Goal: Book appointment/travel/reservation

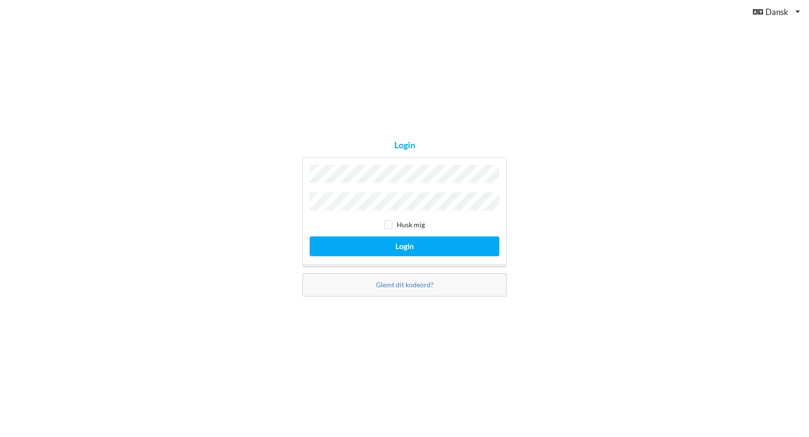
click at [559, 199] on div "Login Husk mig Login Glemt dit kodeord?" at bounding box center [404, 218] width 809 height 437
click at [390, 221] on input "checkbox" at bounding box center [388, 224] width 8 height 8
checkbox input "true"
click at [400, 246] on button "Login" at bounding box center [405, 246] width 190 height 20
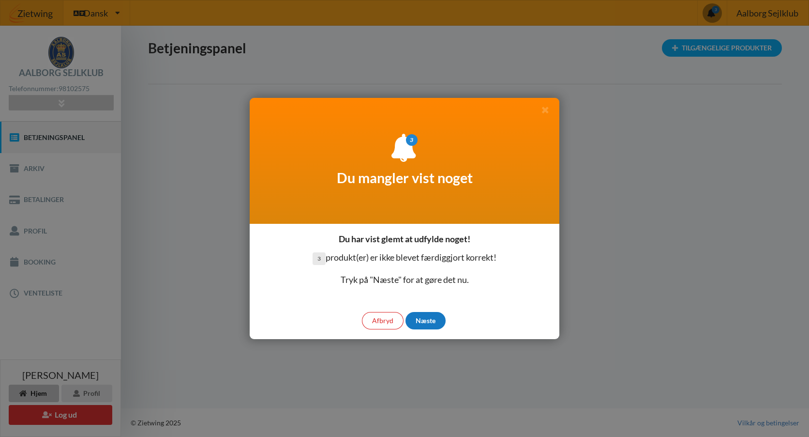
click at [428, 322] on div "Næste" at bounding box center [426, 320] width 40 height 17
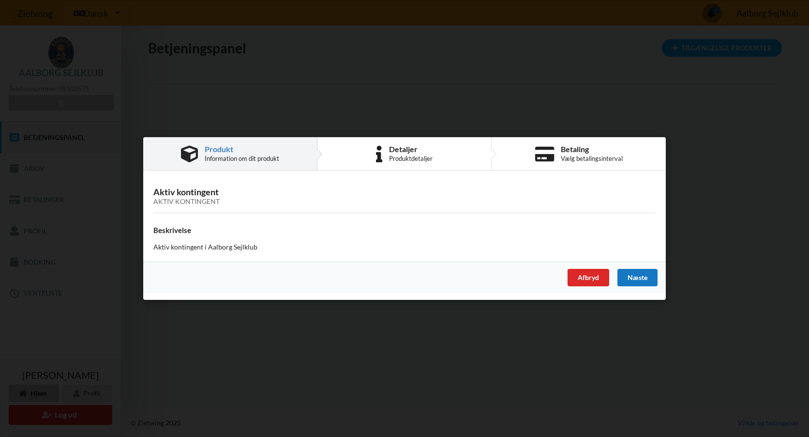
click at [637, 276] on div "Næste" at bounding box center [638, 277] width 40 height 17
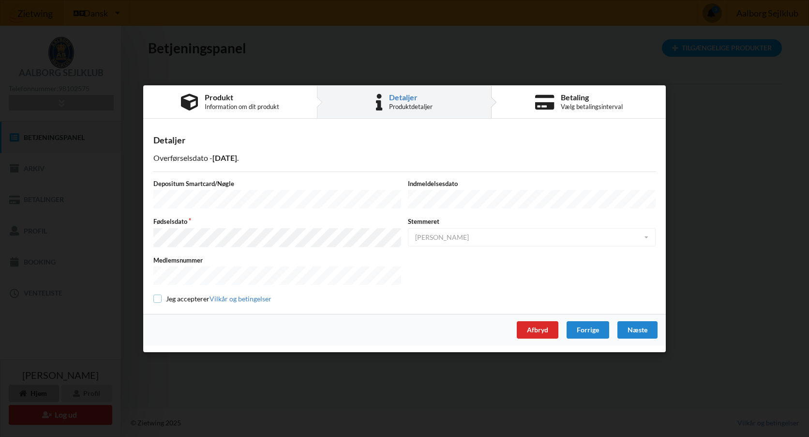
click at [158, 294] on input "checkbox" at bounding box center [157, 298] width 8 height 8
click at [542, 326] on div "Afbryd" at bounding box center [538, 328] width 42 height 17
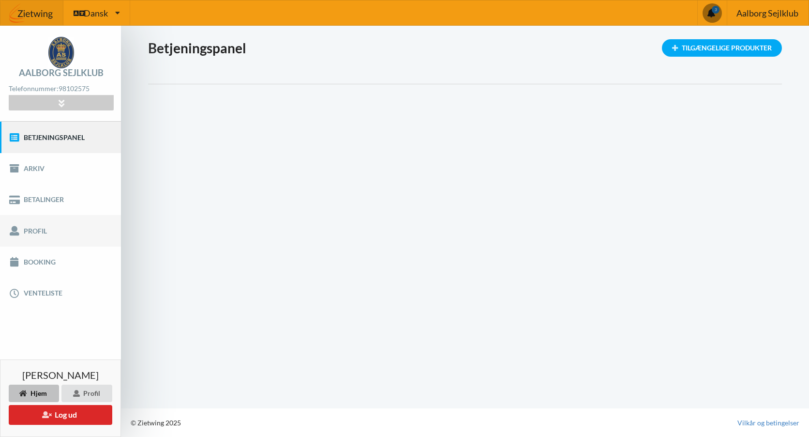
click at [39, 229] on link "Profil" at bounding box center [60, 230] width 121 height 31
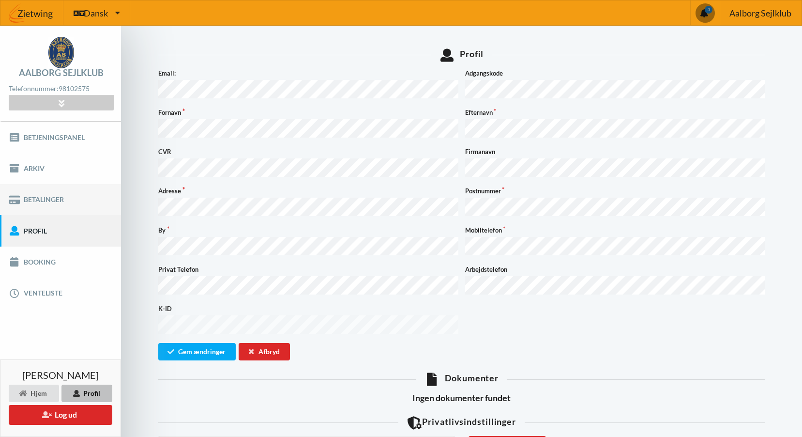
click at [53, 201] on link "Betalinger" at bounding box center [60, 199] width 121 height 31
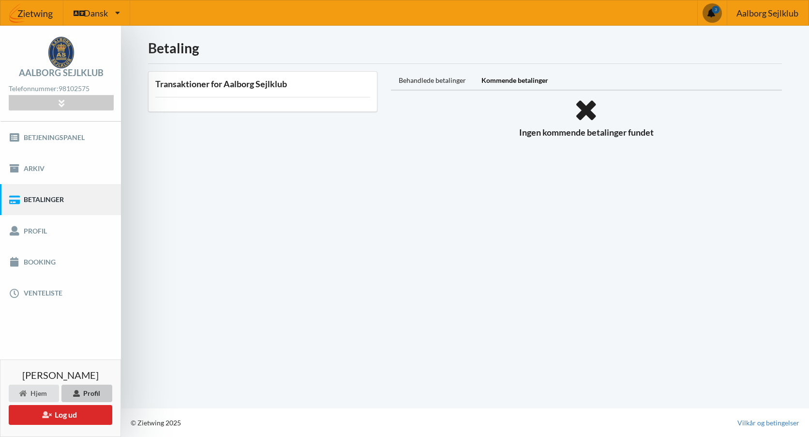
click at [90, 395] on div "Profil" at bounding box center [86, 392] width 51 height 17
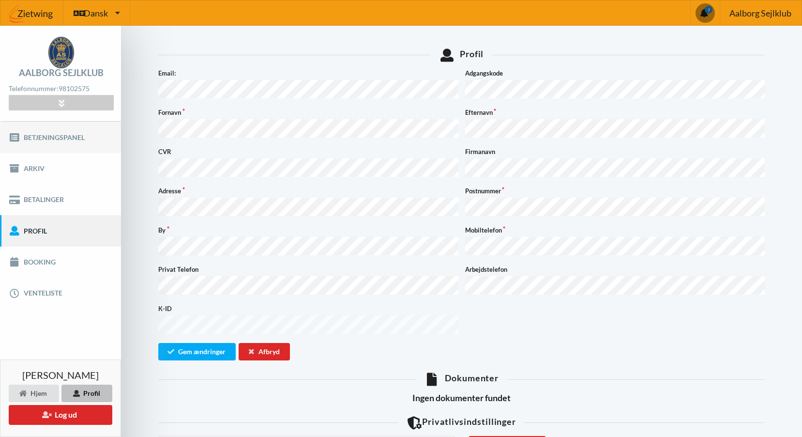
click at [62, 139] on link "Betjeningspanel" at bounding box center [60, 136] width 121 height 31
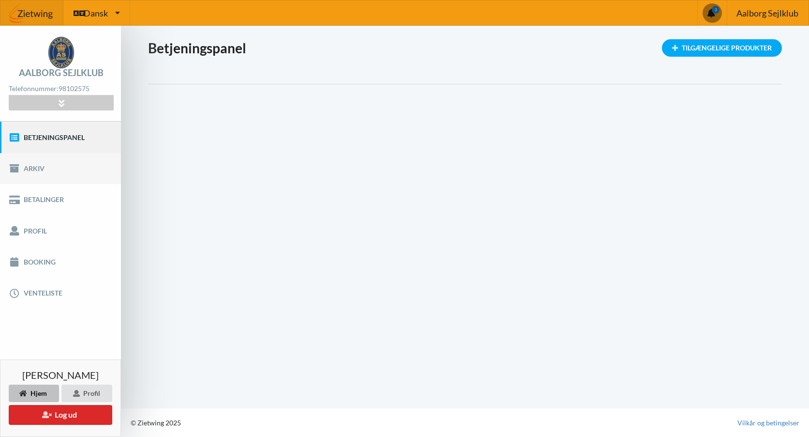
click at [38, 169] on link "Arkiv" at bounding box center [60, 168] width 121 height 31
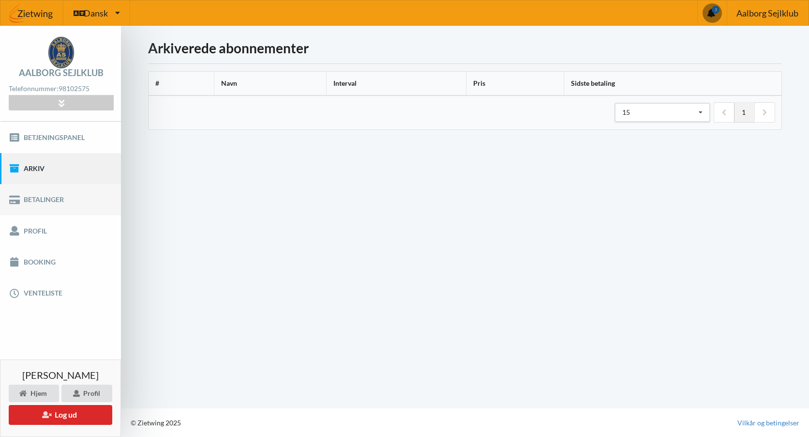
click at [37, 200] on link "Betalinger" at bounding box center [60, 199] width 121 height 31
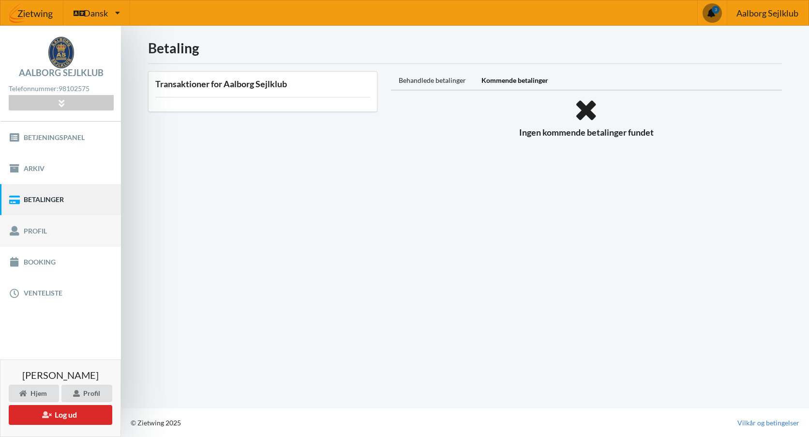
click at [39, 230] on link "Profil" at bounding box center [60, 230] width 121 height 31
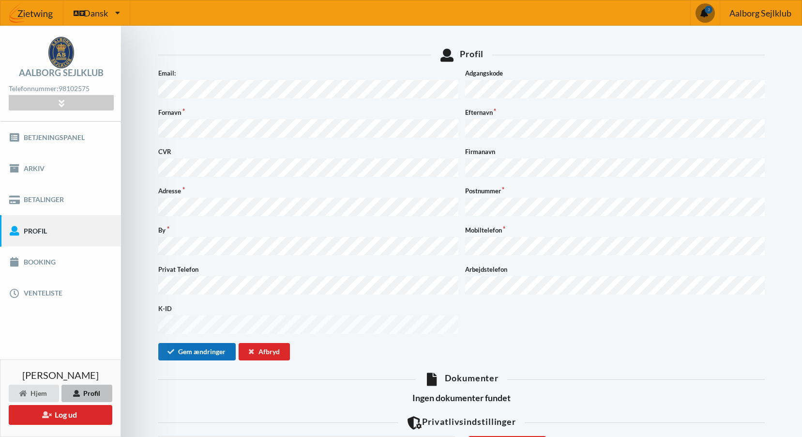
click at [214, 343] on button "Gem ændringer" at bounding box center [196, 351] width 77 height 17
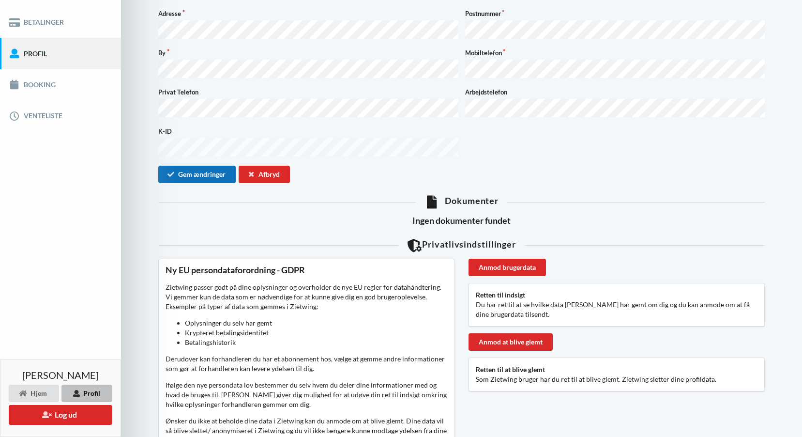
scroll to position [194, 0]
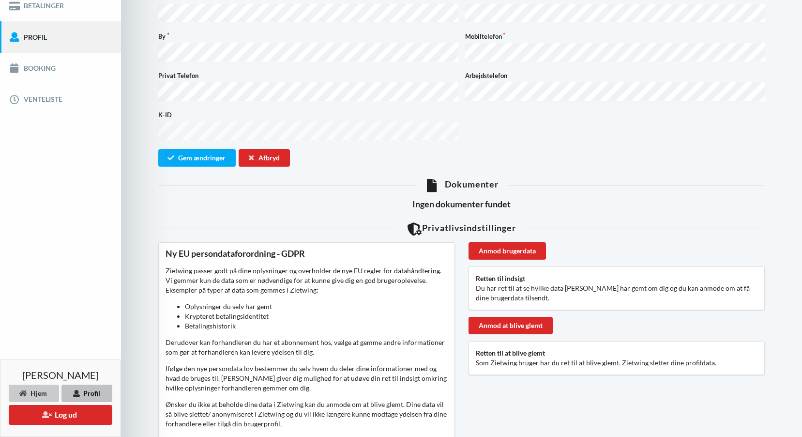
click at [41, 396] on div "Hjem" at bounding box center [34, 392] width 50 height 17
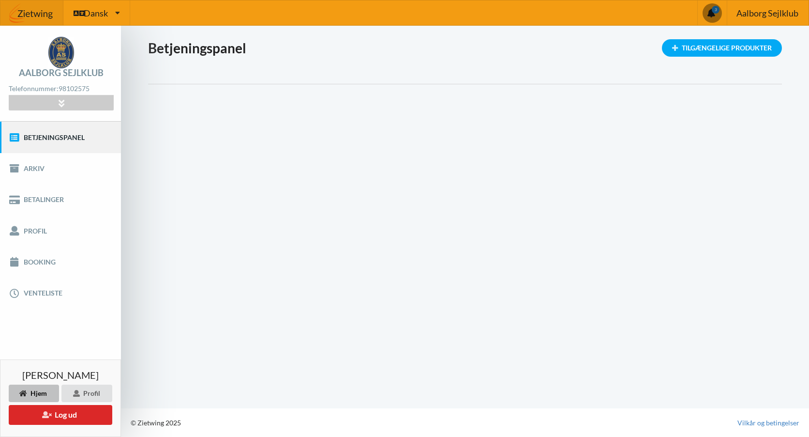
click at [34, 13] on img at bounding box center [31, 13] width 63 height 29
click at [707, 12] on span at bounding box center [712, 12] width 19 height 19
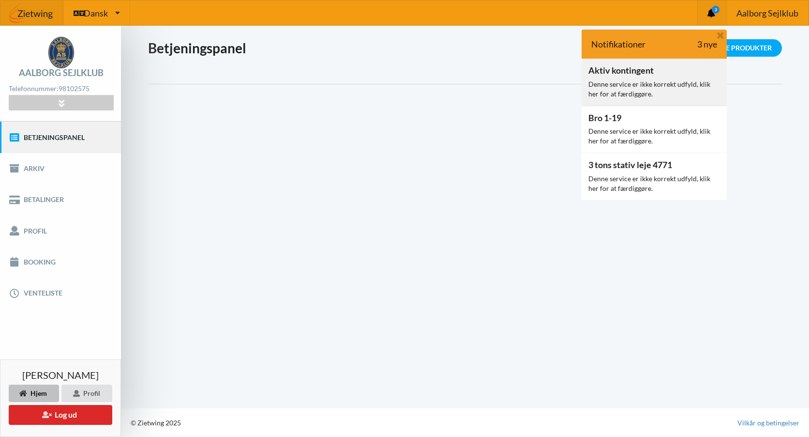
click at [625, 80] on div "Denne service er ikke korrekt udfyld, klik her for at færdiggøre." at bounding box center [655, 88] width 132 height 19
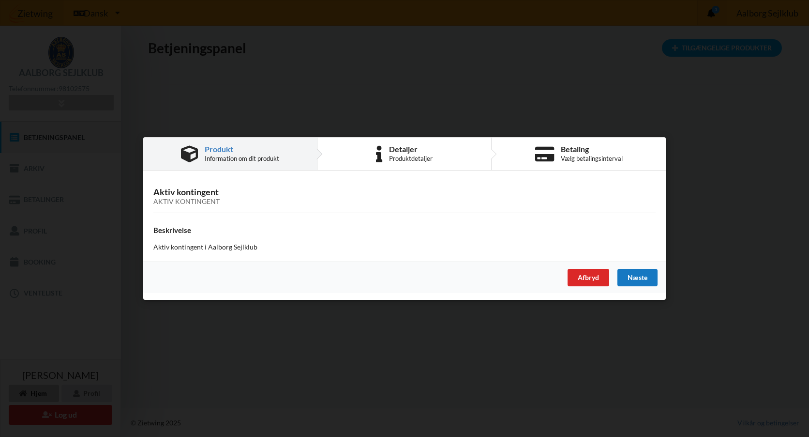
click at [633, 276] on div "Næste" at bounding box center [638, 277] width 40 height 17
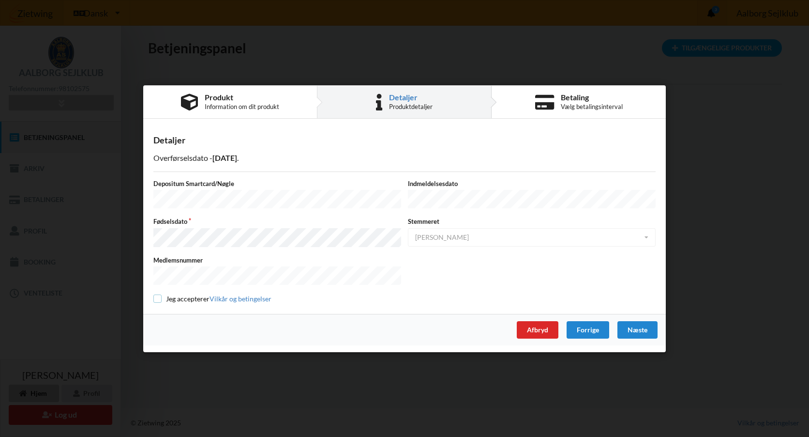
click at [159, 295] on input "checkbox" at bounding box center [157, 298] width 8 height 8
checkbox input "true"
click at [595, 325] on div "Forrige" at bounding box center [588, 328] width 43 height 17
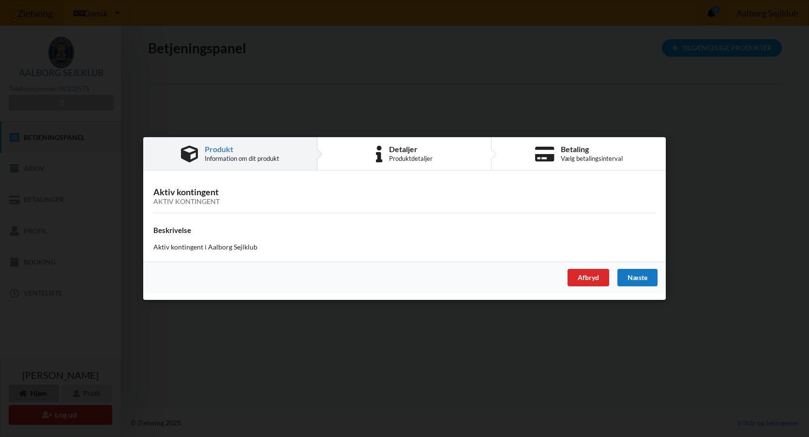
click at [630, 279] on div "Næste" at bounding box center [638, 277] width 40 height 17
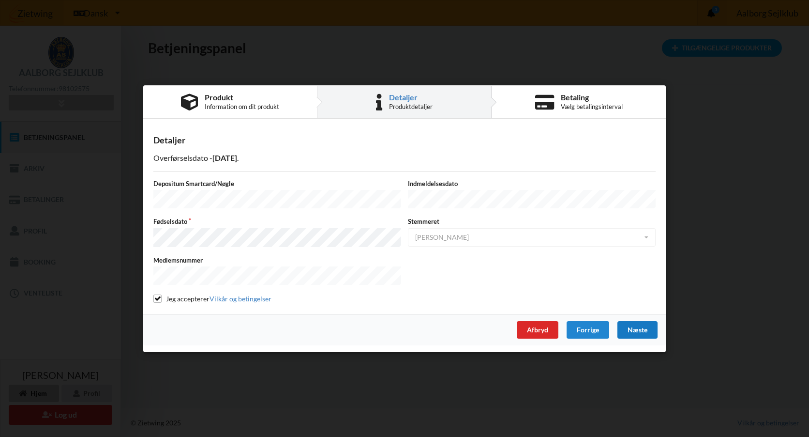
click at [634, 324] on div "Næste" at bounding box center [638, 328] width 40 height 17
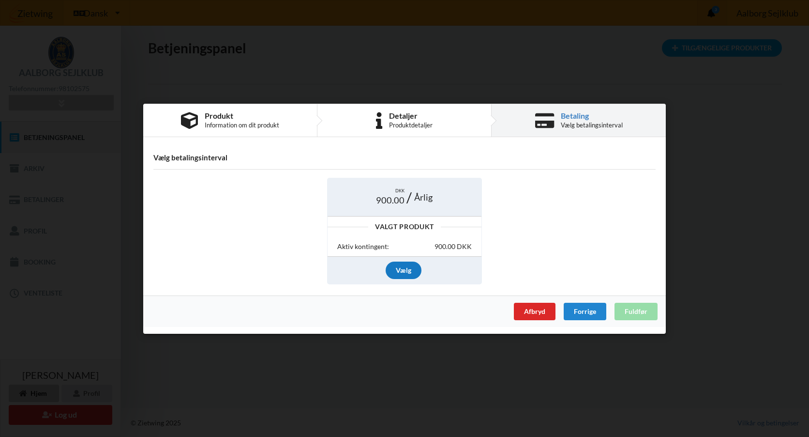
click at [406, 268] on div "Vælg" at bounding box center [404, 269] width 36 height 17
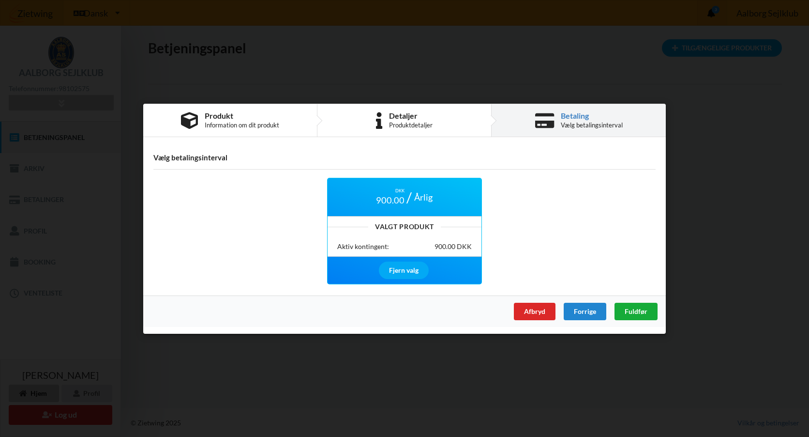
click at [627, 310] on span "Fuldfør" at bounding box center [636, 310] width 23 height 8
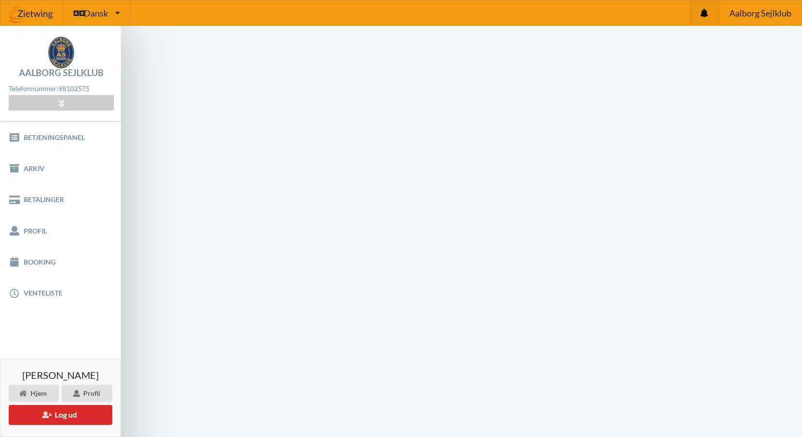
scroll to position [39, 0]
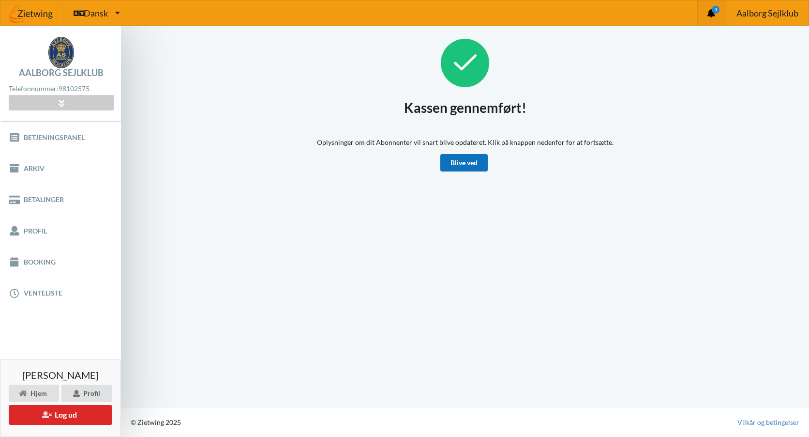
click at [474, 164] on link "Blive ved" at bounding box center [463, 162] width 47 height 17
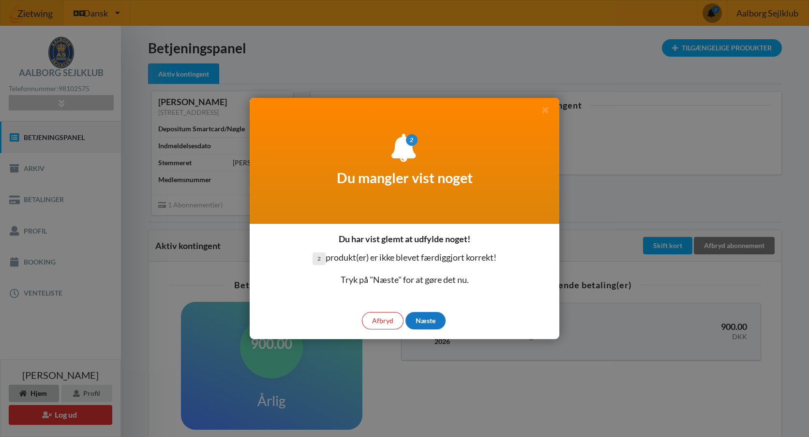
click at [426, 321] on div "Næste" at bounding box center [426, 320] width 40 height 17
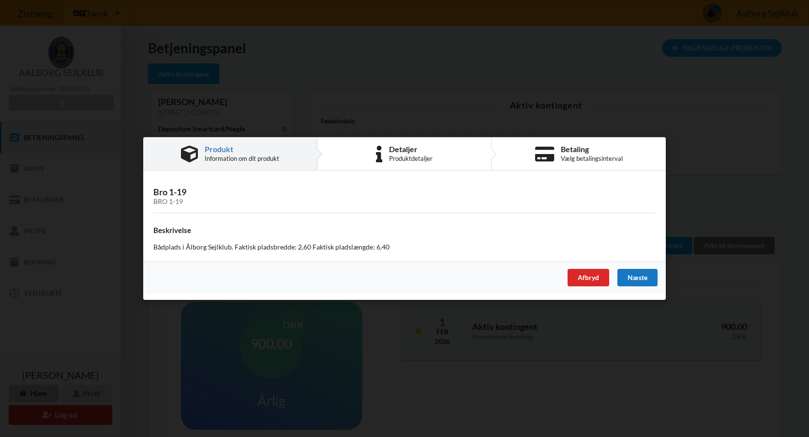
click at [643, 277] on div "Næste" at bounding box center [638, 277] width 40 height 17
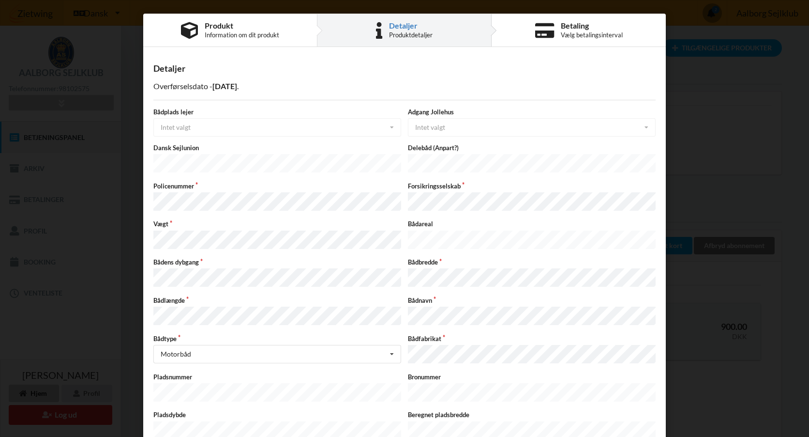
click at [216, 128] on div "Bådplads lejer Intet valgt Intet valgt Ja Nej" at bounding box center [277, 121] width 255 height 29
click at [372, 124] on div "Bådplads lejer Intet valgt Intet valgt Ja Nej" at bounding box center [277, 121] width 255 height 29
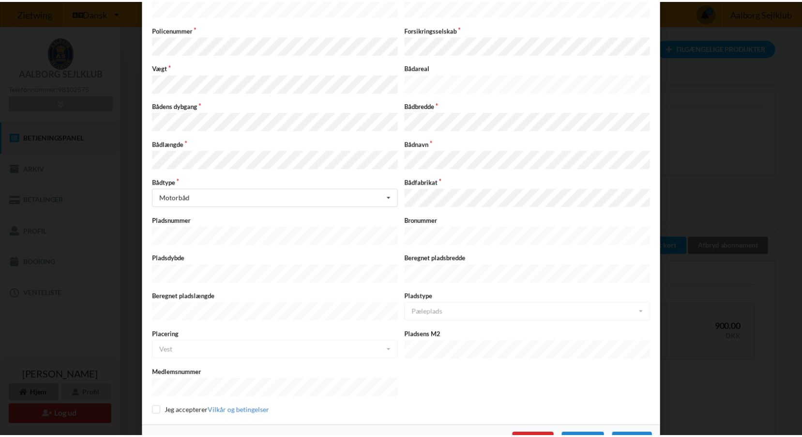
scroll to position [160, 0]
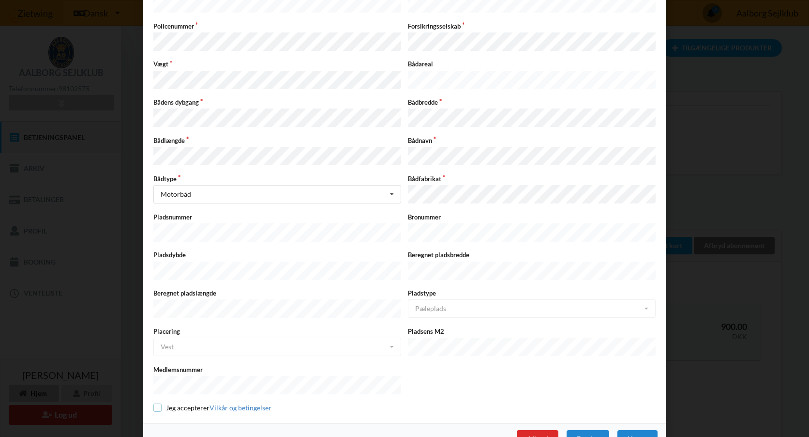
click at [157, 403] on input "checkbox" at bounding box center [157, 407] width 8 height 8
checkbox input "true"
click at [634, 430] on div "Næste" at bounding box center [638, 438] width 40 height 17
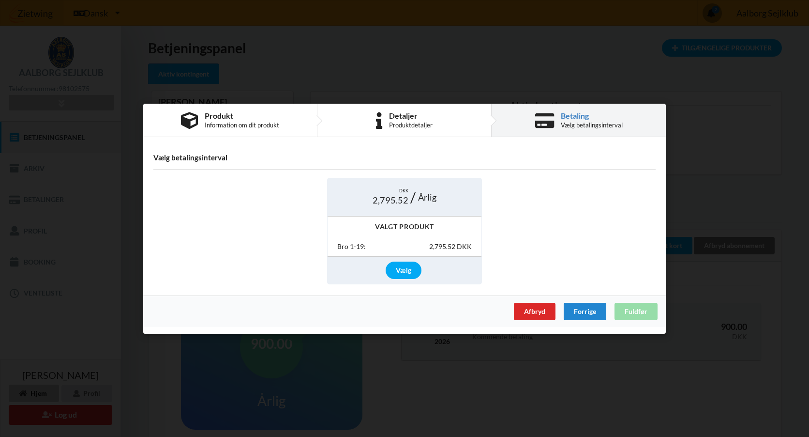
click at [445, 206] on div "DKK 2,795.52 Årlig" at bounding box center [405, 197] width 154 height 38
click at [440, 190] on div "Årlig" at bounding box center [427, 197] width 28 height 18
click at [410, 268] on div "Vælg" at bounding box center [404, 269] width 36 height 17
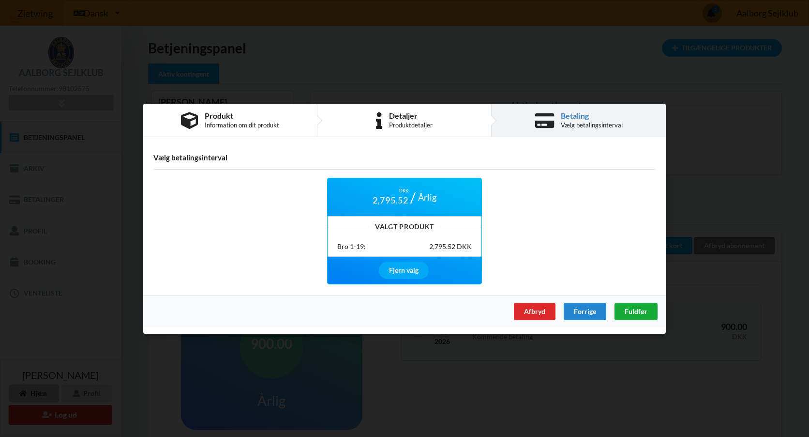
click at [640, 312] on span "Fuldfør" at bounding box center [636, 310] width 23 height 8
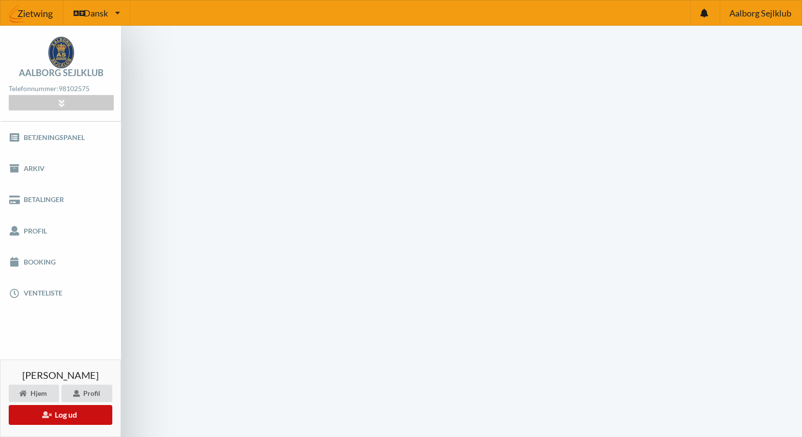
click at [79, 414] on button "Log ud" at bounding box center [61, 415] width 104 height 20
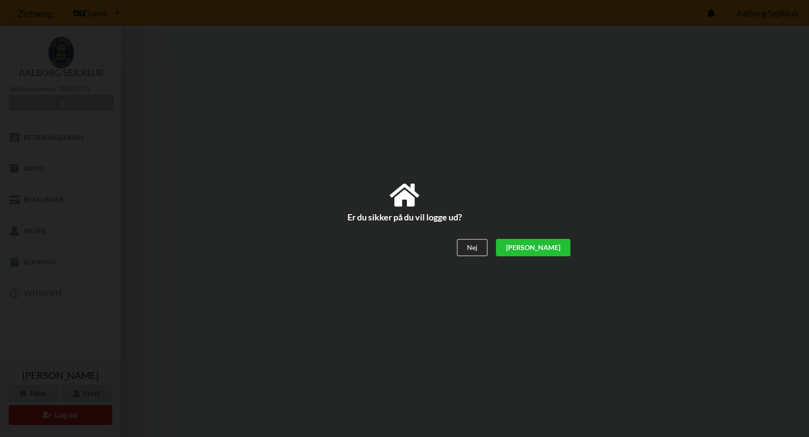
click at [562, 249] on div "[PERSON_NAME]" at bounding box center [533, 247] width 75 height 17
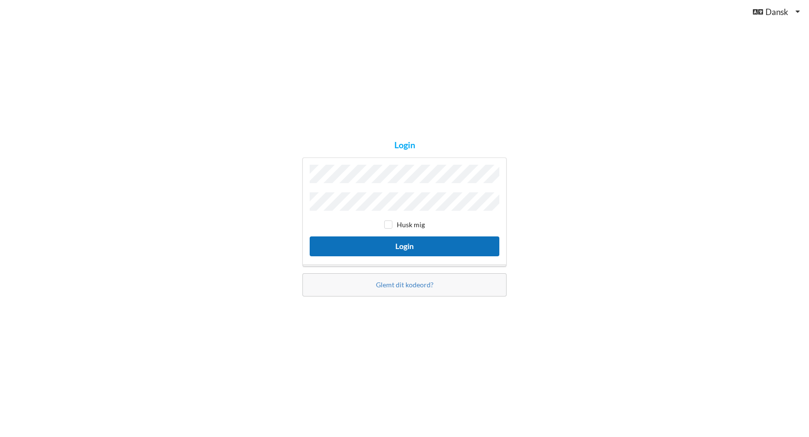
click at [403, 252] on button "Login" at bounding box center [405, 246] width 190 height 20
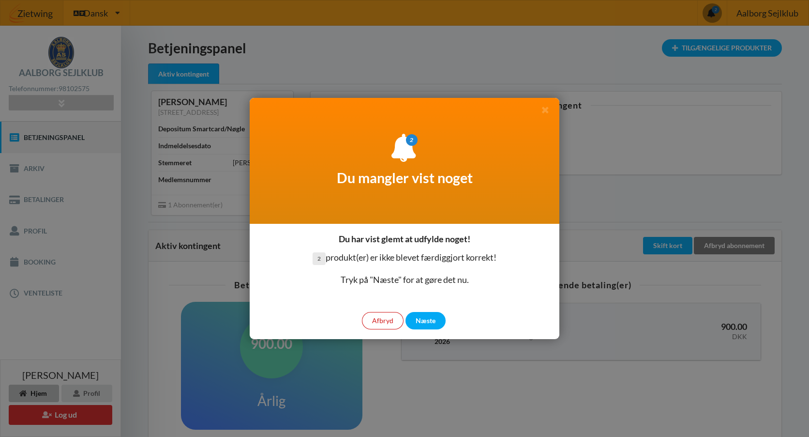
click at [384, 319] on div "Afbryd" at bounding box center [383, 320] width 42 height 17
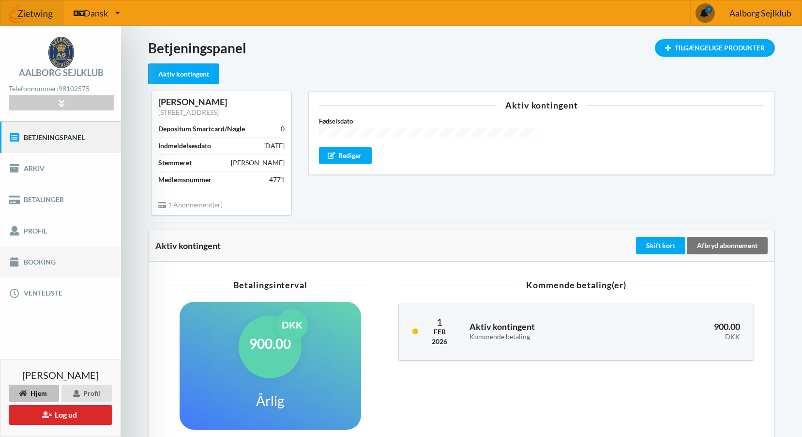
click at [51, 261] on link "Booking" at bounding box center [60, 261] width 121 height 31
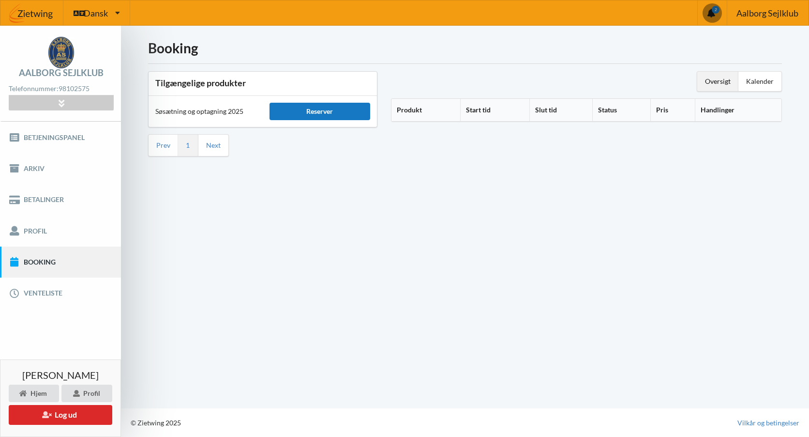
click at [340, 111] on div "Reserver" at bounding box center [320, 111] width 101 height 17
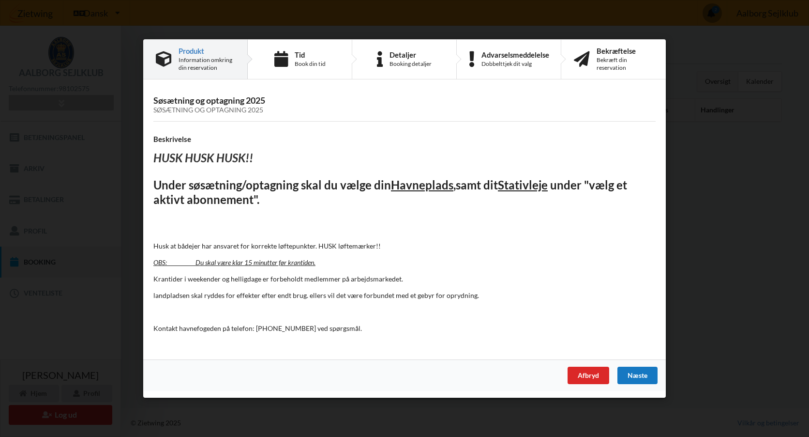
click at [639, 373] on div "Næste" at bounding box center [638, 374] width 40 height 17
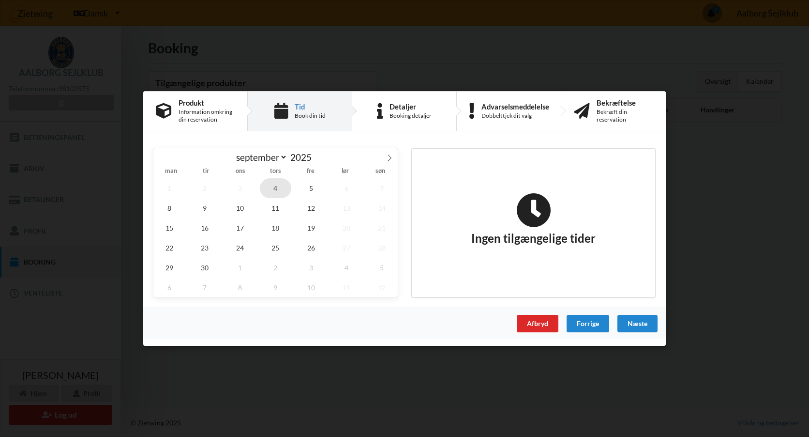
click at [277, 190] on span "4" at bounding box center [276, 188] width 32 height 20
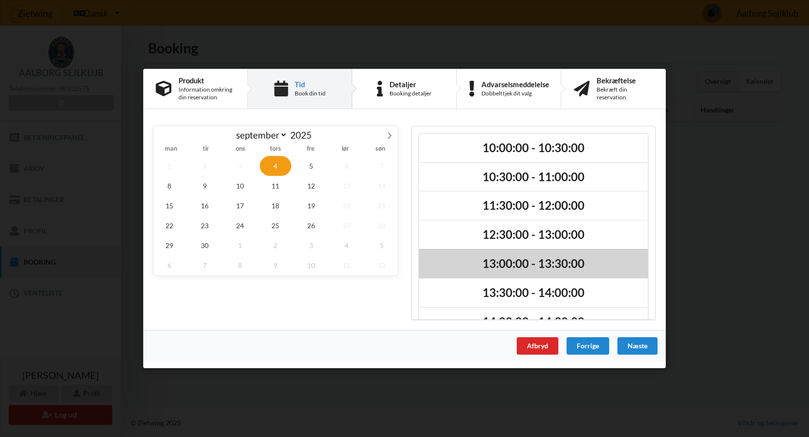
scroll to position [24, 0]
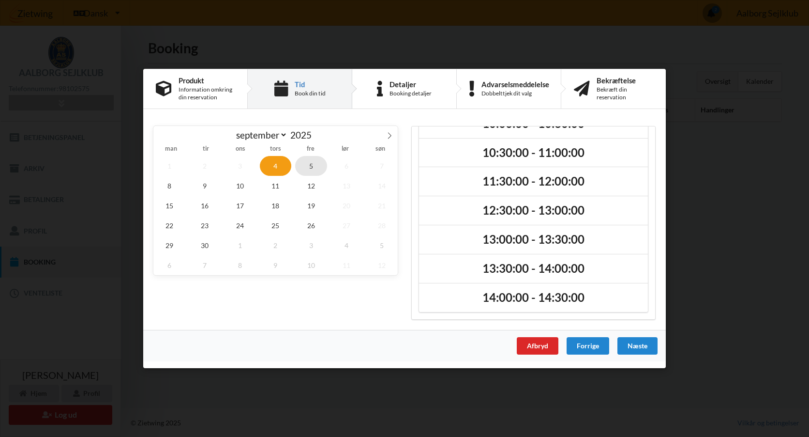
click at [308, 166] on span "5" at bounding box center [311, 166] width 32 height 20
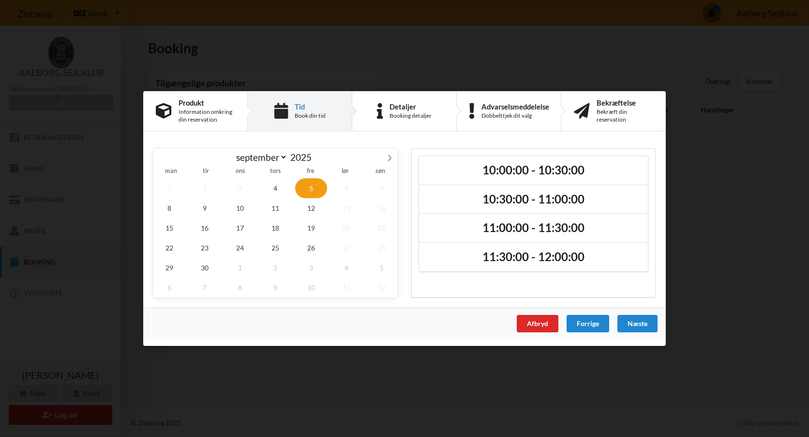
scroll to position [0, 0]
click at [275, 185] on span "4" at bounding box center [276, 188] width 32 height 20
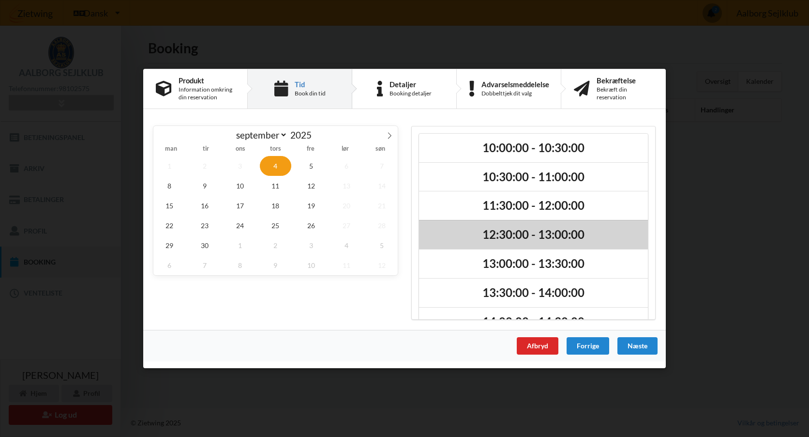
scroll to position [24, 0]
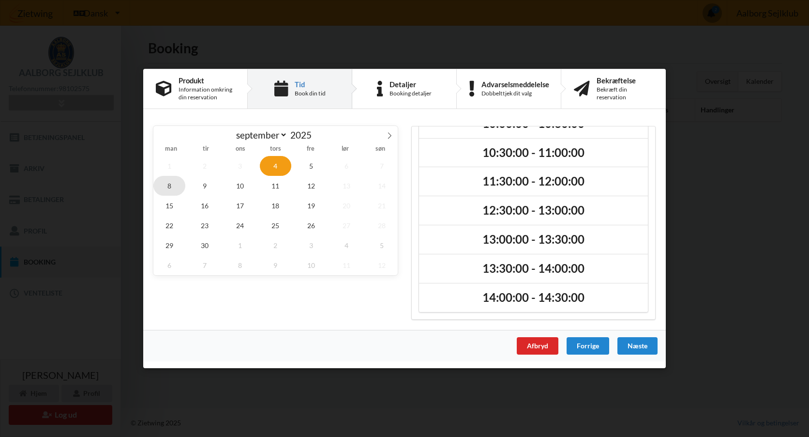
click at [170, 188] on span "8" at bounding box center [169, 186] width 32 height 20
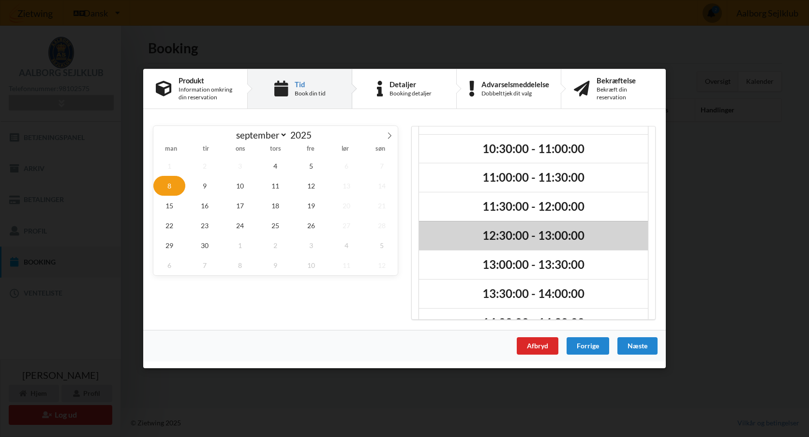
scroll to position [53, 0]
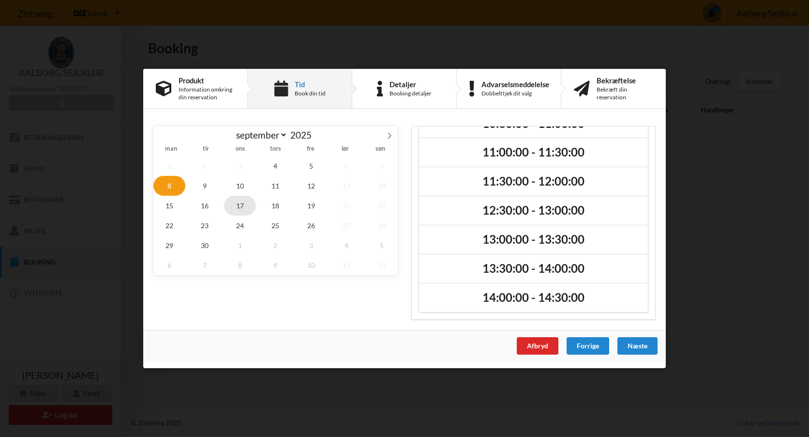
click at [246, 205] on span "17" at bounding box center [240, 206] width 32 height 20
click at [274, 168] on span "4" at bounding box center [276, 166] width 32 height 20
click at [313, 167] on span "5" at bounding box center [311, 166] width 32 height 20
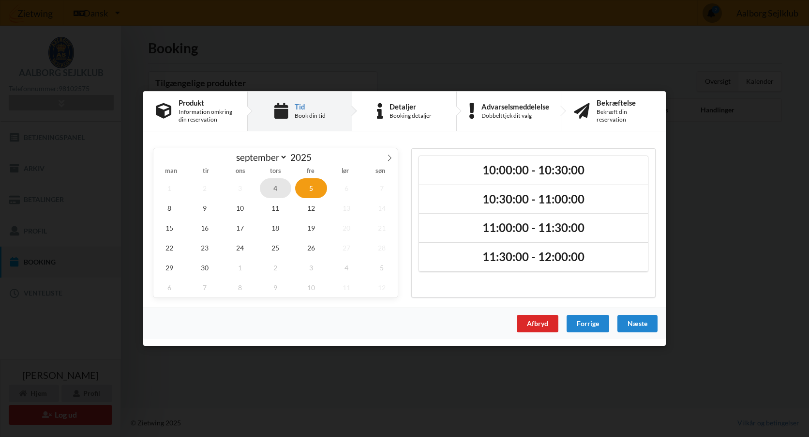
click at [275, 188] on span "4" at bounding box center [276, 188] width 32 height 20
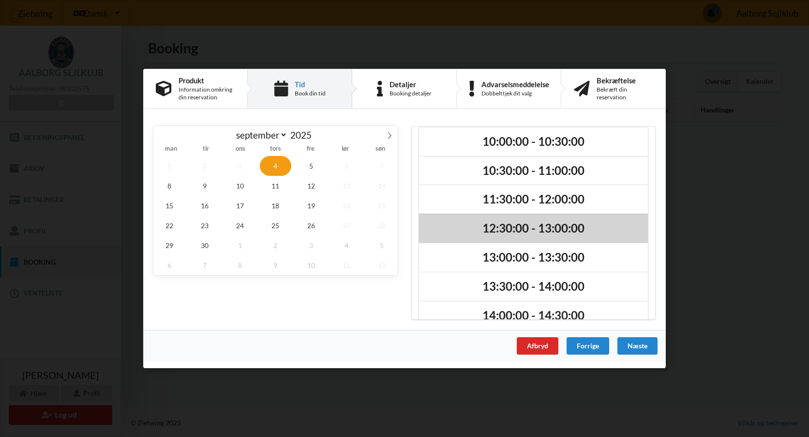
scroll to position [24, 0]
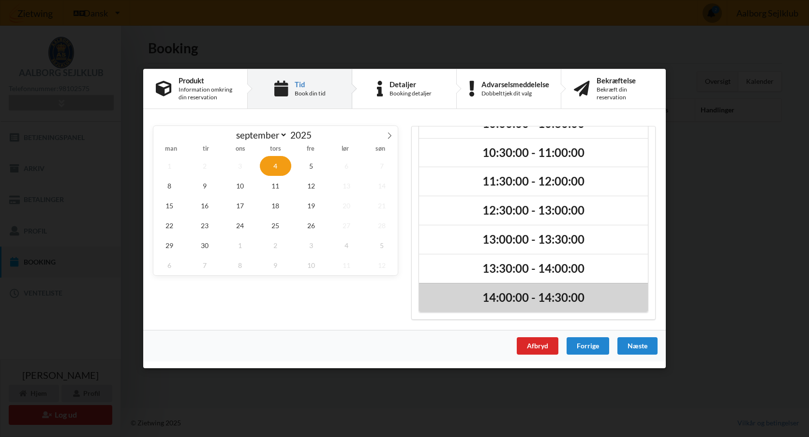
click at [501, 297] on h2 "14:00:00 - 14:30:00" at bounding box center [533, 297] width 215 height 15
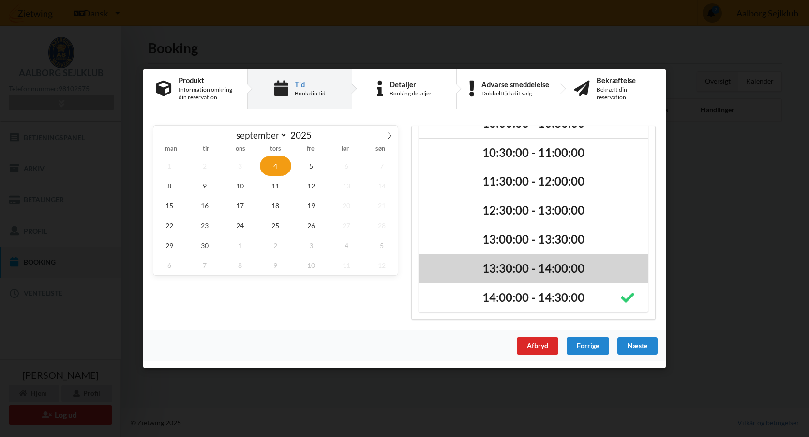
click at [500, 276] on div "13:30:00 - 14:00:00" at bounding box center [533, 268] width 229 height 29
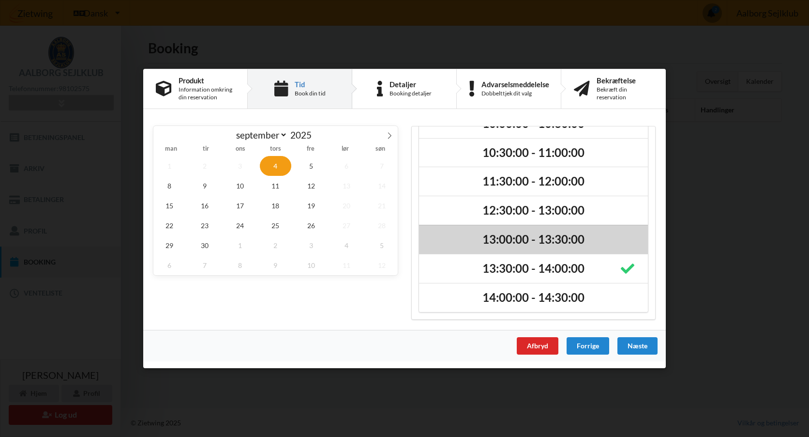
click at [498, 237] on h2 "13:00:00 - 13:30:00" at bounding box center [533, 239] width 215 height 15
click at [508, 236] on h2 "13:00:00 - 13:30:00" at bounding box center [533, 239] width 215 height 15
click at [512, 236] on h2 "13:00:00 - 13:30:00" at bounding box center [533, 239] width 215 height 15
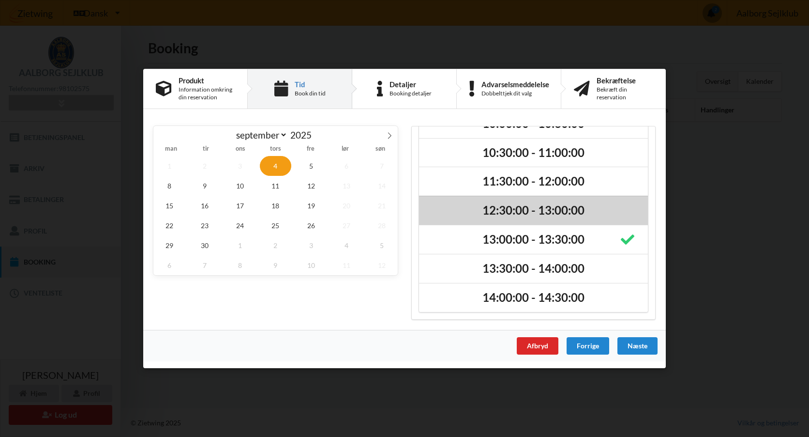
scroll to position [0, 0]
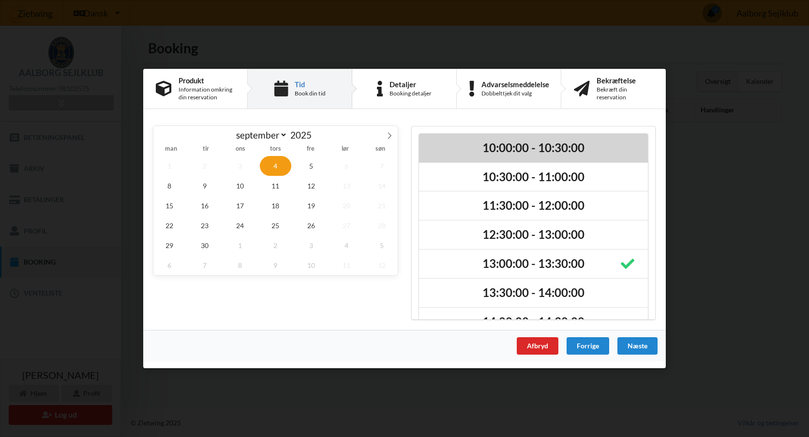
click at [462, 146] on h2 "10:00:00 - 10:30:00" at bounding box center [533, 147] width 215 height 15
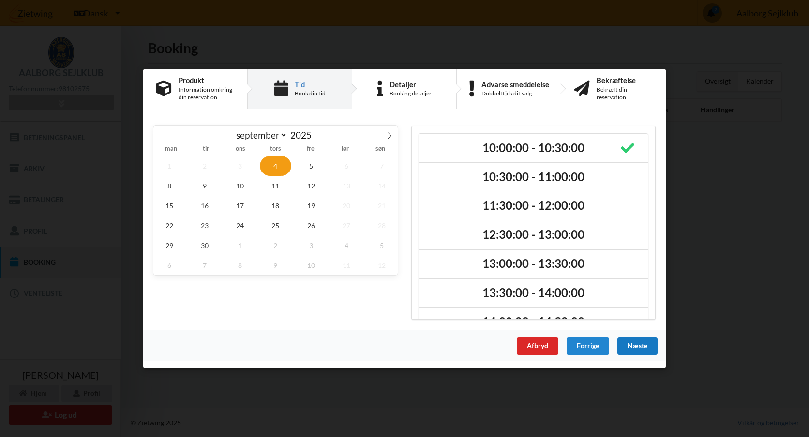
click at [639, 344] on div "Næste" at bounding box center [638, 345] width 40 height 17
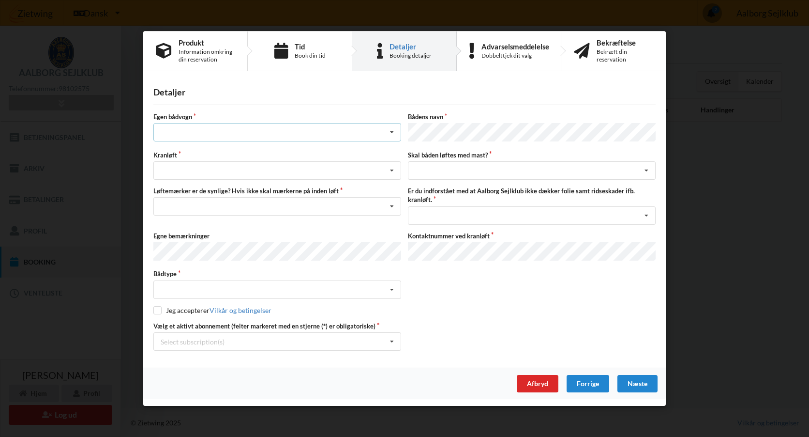
click at [216, 135] on div "Intet valg ja nej" at bounding box center [277, 132] width 248 height 18
click at [170, 187] on div "nej" at bounding box center [277, 186] width 247 height 18
click at [218, 172] on div "Søsætning Optagning" at bounding box center [277, 170] width 248 height 18
click at [186, 195] on div "Søsætning" at bounding box center [277, 188] width 247 height 18
click at [355, 207] on div "Nej, jeg kontakter havnekontoret inden løft og får dem sat på Ja, mine mærker e…" at bounding box center [277, 206] width 248 height 18
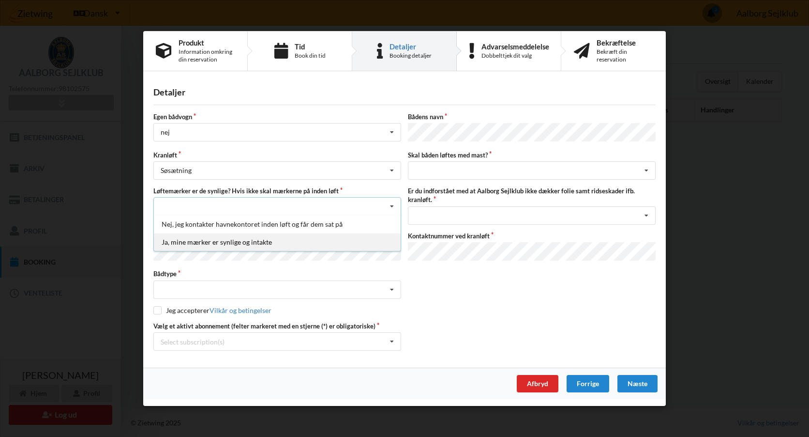
click at [256, 241] on div "Ja, mine mærker er synlige og intakte" at bounding box center [277, 242] width 247 height 18
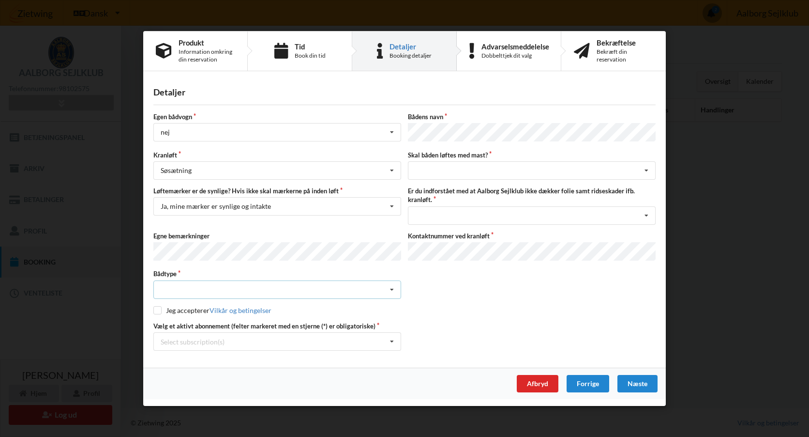
click at [214, 281] on div "Intet valgt Sejlbåd Motorbåd Motorsejler [PERSON_NAME]" at bounding box center [277, 289] width 248 height 18
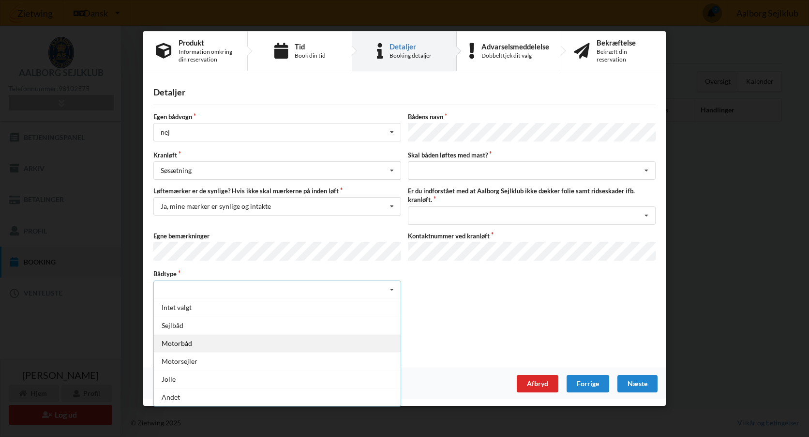
click at [185, 346] on div "Motorbåd" at bounding box center [277, 343] width 247 height 18
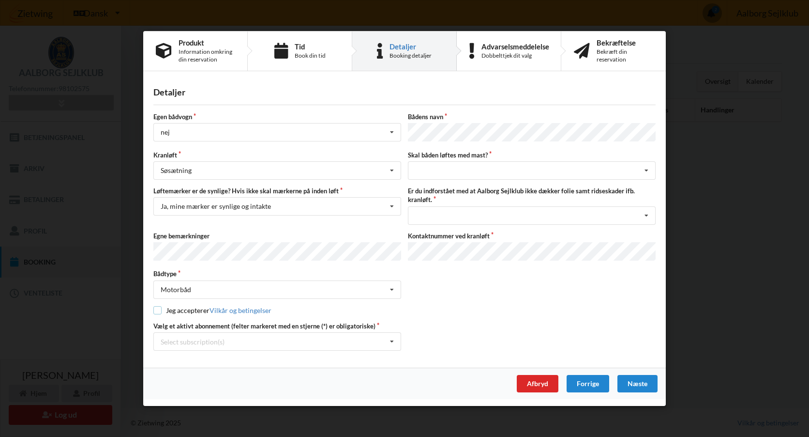
click at [159, 309] on input "checkbox" at bounding box center [157, 309] width 8 height 8
checkbox input "true"
click at [325, 338] on div "Select subscription(s) Aktiv kontingent" at bounding box center [277, 341] width 248 height 18
click at [214, 358] on div "Aktiv kontingent" at bounding box center [277, 359] width 247 height 18
click at [470, 170] on div "intet valg ja nej" at bounding box center [532, 170] width 248 height 18
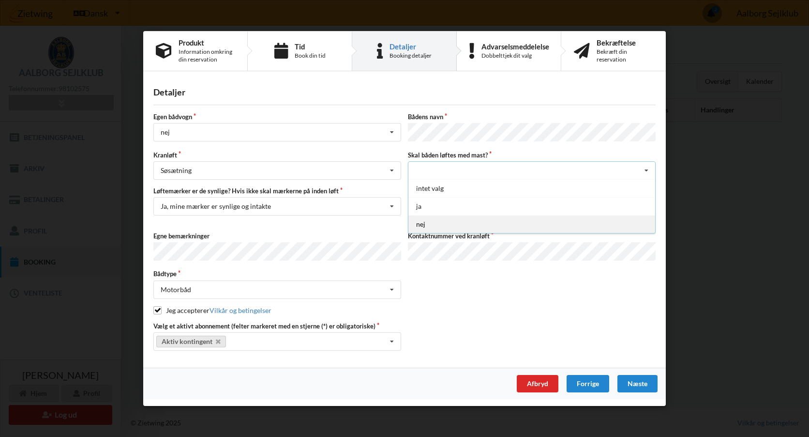
click at [421, 223] on div "nej" at bounding box center [532, 224] width 247 height 18
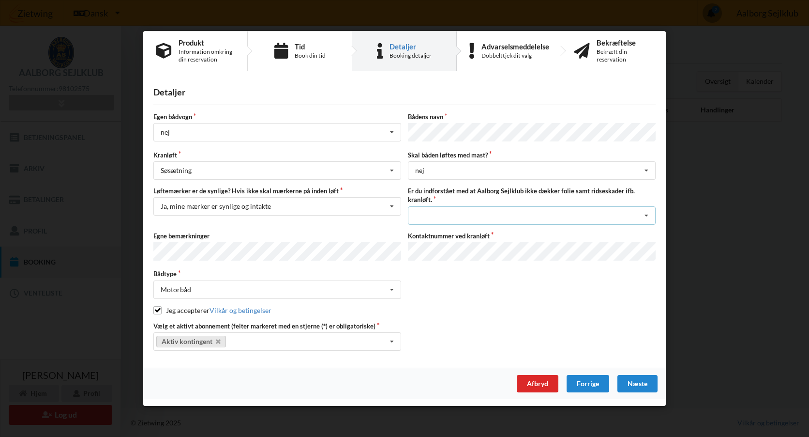
click at [509, 215] on div "Jeg har tæpper med og tager selv ansvaret for eventuelle folie samt ridseskader…" at bounding box center [532, 215] width 248 height 18
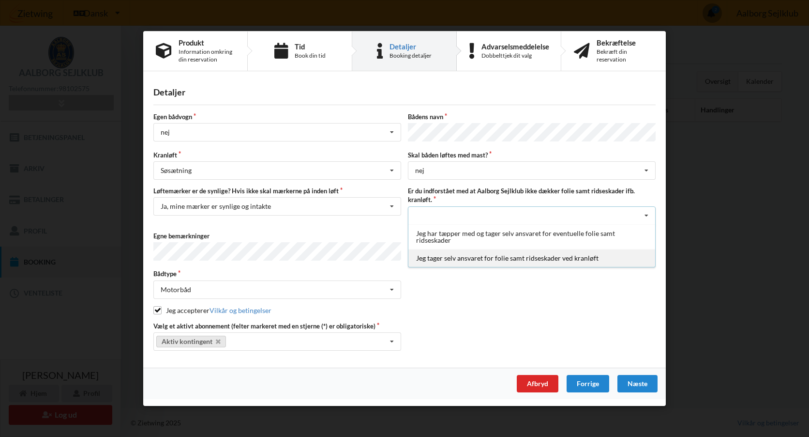
click at [495, 256] on div "Jeg tager selv ansvaret for folie samt ridseskader ved kranløft" at bounding box center [532, 257] width 247 height 18
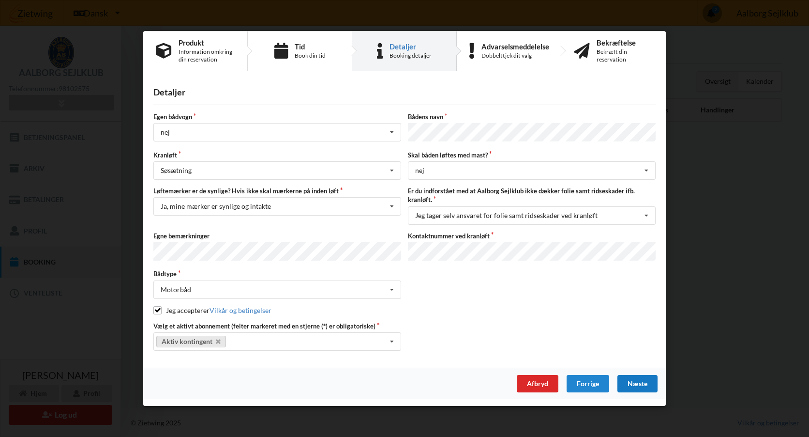
click at [630, 378] on div "Næste" at bounding box center [638, 383] width 40 height 17
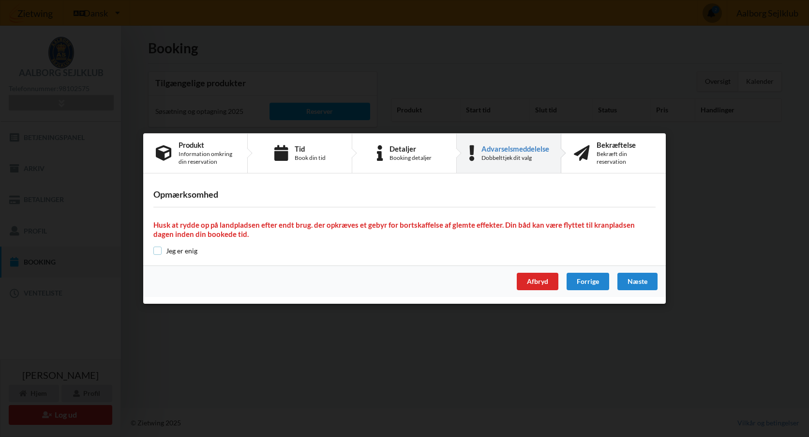
click at [155, 252] on input "checkbox" at bounding box center [157, 250] width 8 height 8
checkbox input "true"
click at [639, 280] on div "Næste" at bounding box center [638, 281] width 40 height 17
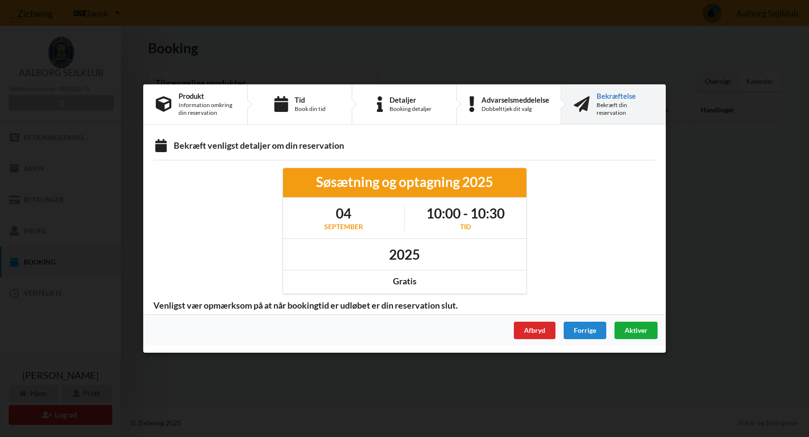
click at [632, 332] on span "Aktiver" at bounding box center [636, 330] width 23 height 8
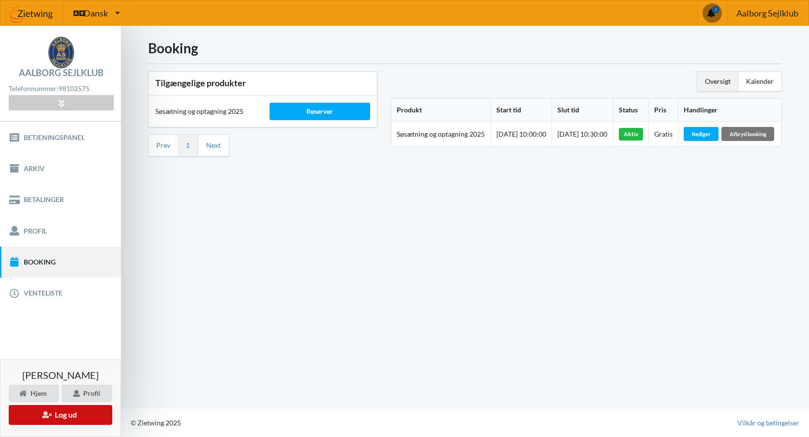
click at [60, 411] on button "Log ud" at bounding box center [61, 415] width 104 height 20
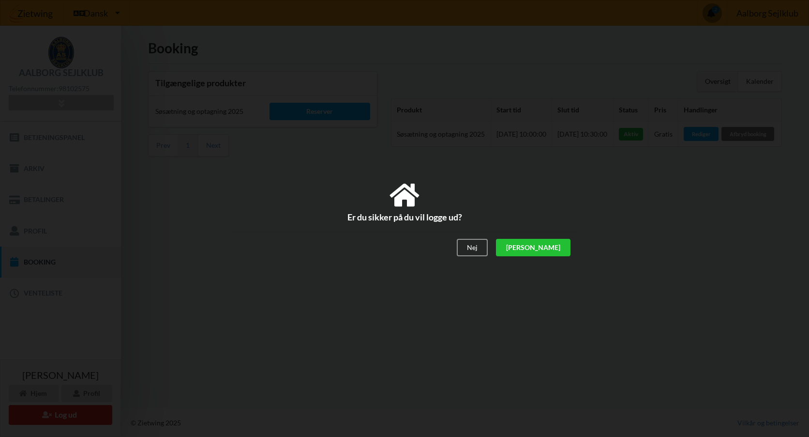
click at [557, 249] on div "[PERSON_NAME]" at bounding box center [533, 247] width 75 height 17
